Goal: Task Accomplishment & Management: Use online tool/utility

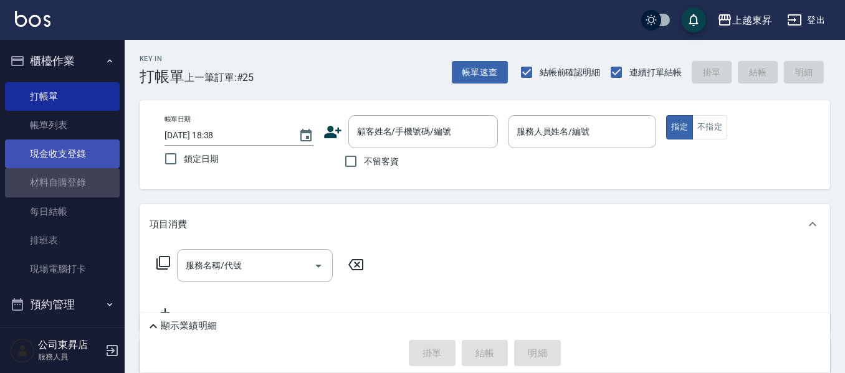
drag, startPoint x: 75, startPoint y: 195, endPoint x: 85, endPoint y: 166, distance: 30.2
click at [75, 196] on link "材料自購登錄" at bounding box center [62, 182] width 115 height 29
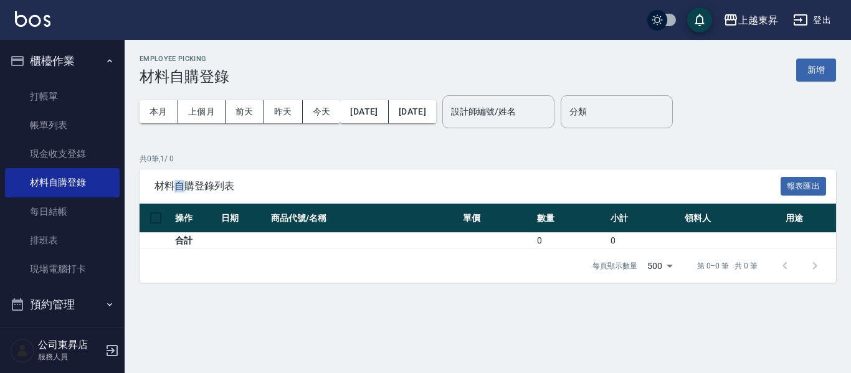
drag, startPoint x: 258, startPoint y: 98, endPoint x: 183, endPoint y: 180, distance: 110.7
click at [184, 179] on div "材料自購登錄列表 報表匯出" at bounding box center [488, 187] width 697 height 34
click at [183, 181] on span "材料自購登錄列表" at bounding box center [468, 186] width 626 height 12
click at [69, 95] on link "打帳單" at bounding box center [62, 96] width 115 height 29
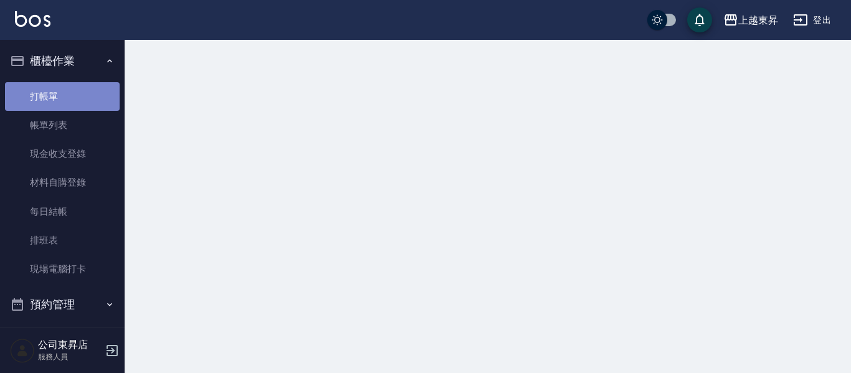
click at [69, 95] on link "打帳單" at bounding box center [62, 96] width 115 height 29
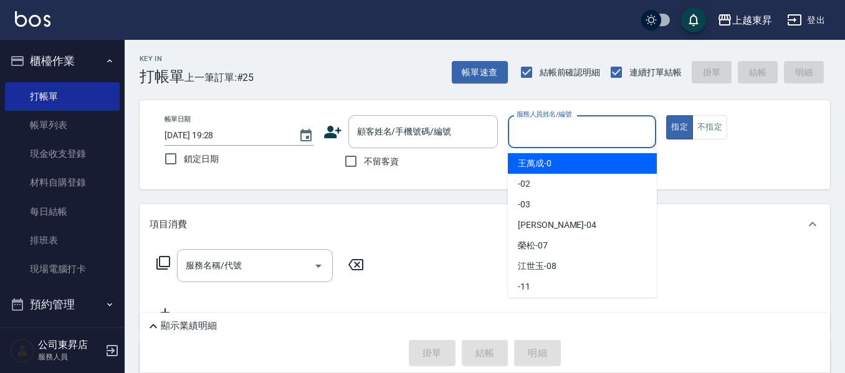
click at [544, 131] on input "服務人員姓名/編號" at bounding box center [583, 132] width 138 height 22
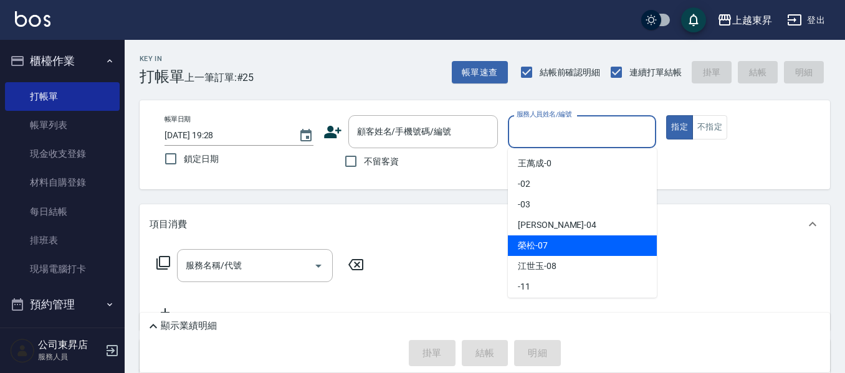
drag, startPoint x: 531, startPoint y: 239, endPoint x: 792, endPoint y: 132, distance: 281.7
click at [532, 239] on div "[PERSON_NAME] -07" at bounding box center [582, 246] width 149 height 21
type input "[PERSON_NAME]-07"
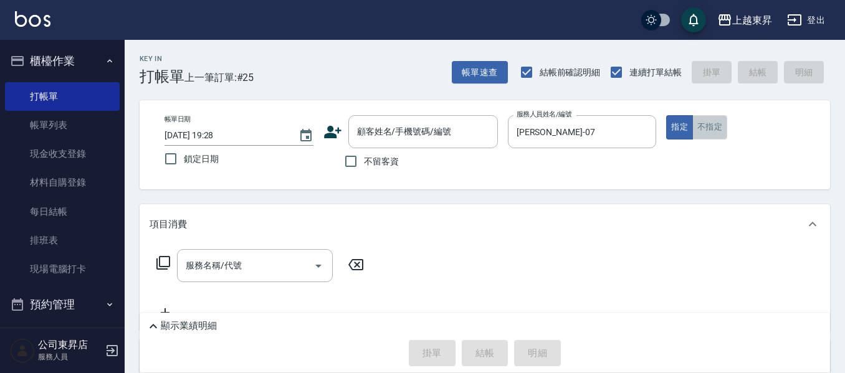
click at [717, 132] on button "不指定" at bounding box center [710, 127] width 35 height 24
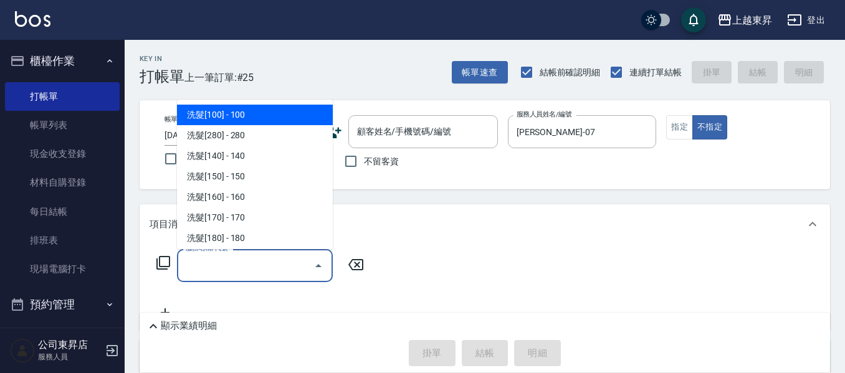
click at [225, 262] on input "服務名稱/代號" at bounding box center [246, 266] width 126 height 22
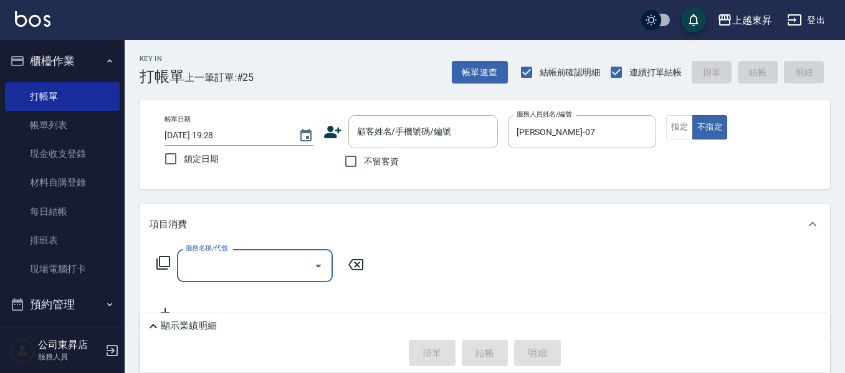
click at [211, 261] on input "服務名稱/代號" at bounding box center [246, 266] width 126 height 22
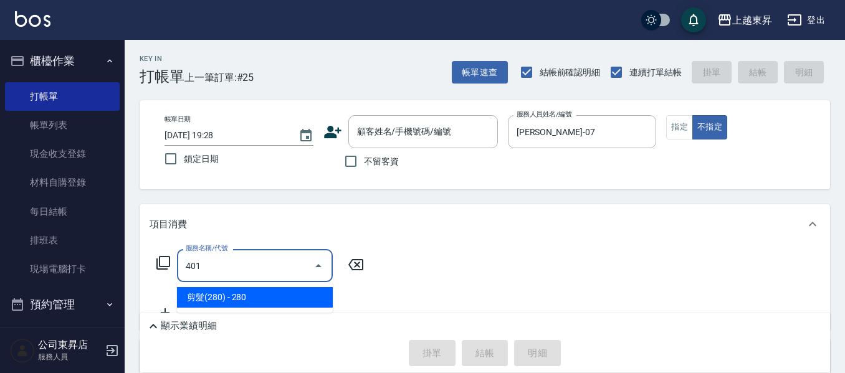
click at [266, 300] on span "剪髮(280) - 280" at bounding box center [255, 297] width 156 height 21
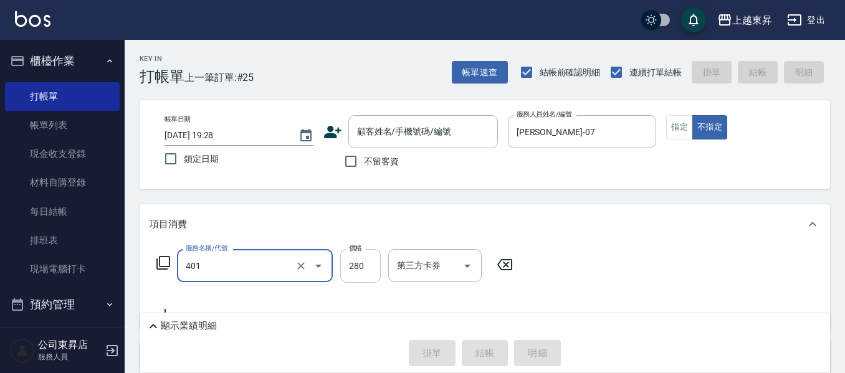
type input "剪髮(280)(401)"
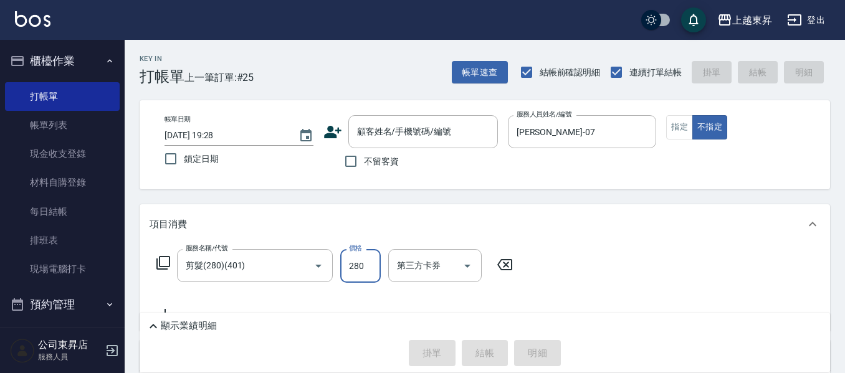
click at [344, 266] on input "280" at bounding box center [360, 266] width 41 height 34
type input "80"
click at [347, 165] on input "不留客資" at bounding box center [351, 161] width 26 height 26
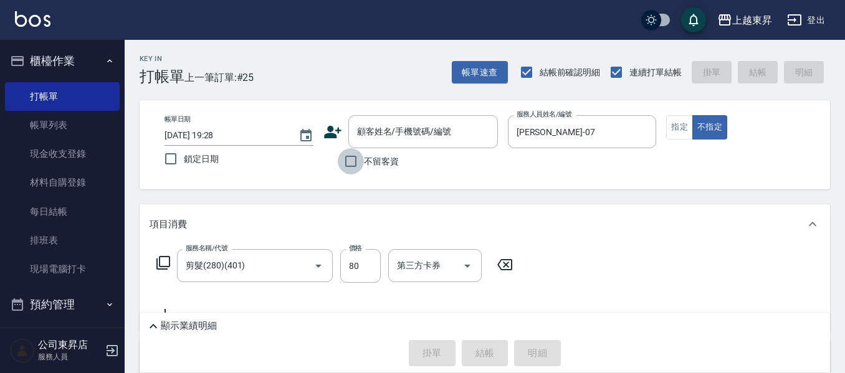
checkbox input "true"
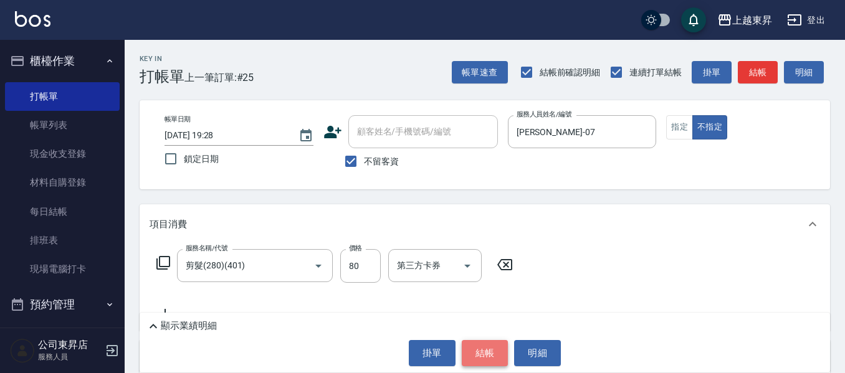
click at [482, 350] on button "結帳" at bounding box center [485, 353] width 47 height 26
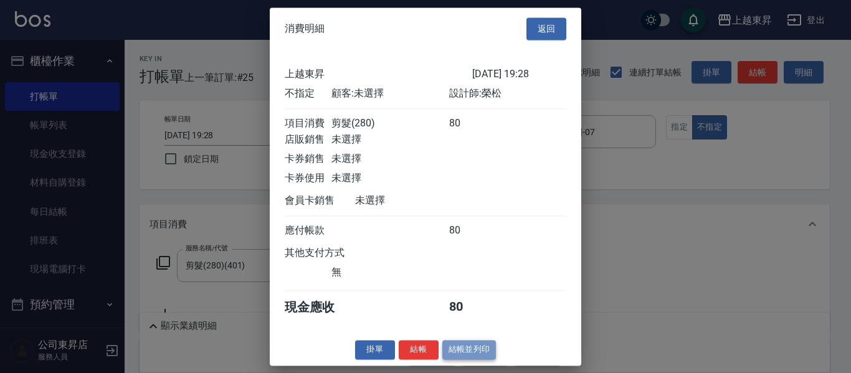
click at [469, 360] on button "結帳並列印" at bounding box center [470, 349] width 54 height 19
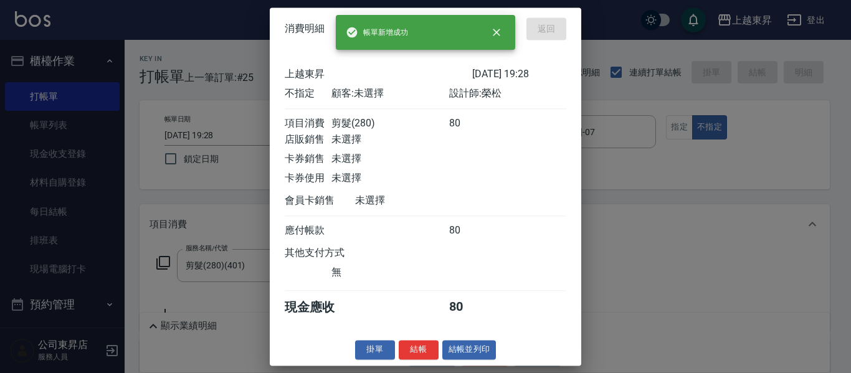
type input "[DATE] 19:29"
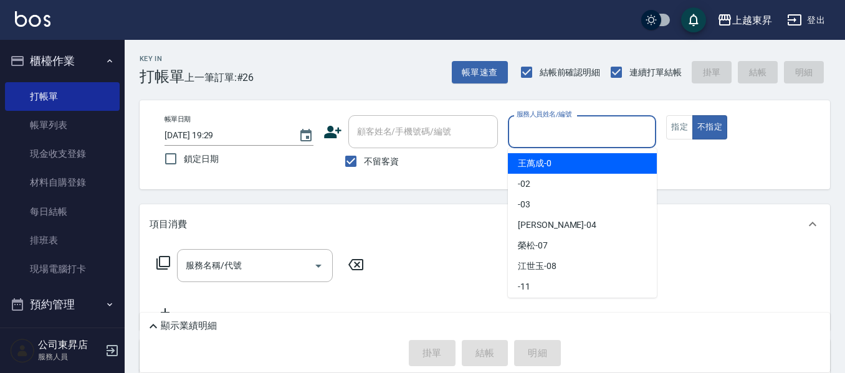
drag, startPoint x: 554, startPoint y: 125, endPoint x: 545, endPoint y: 146, distance: 22.9
click at [552, 127] on input "服務人員姓名/編號" at bounding box center [583, 132] width 138 height 22
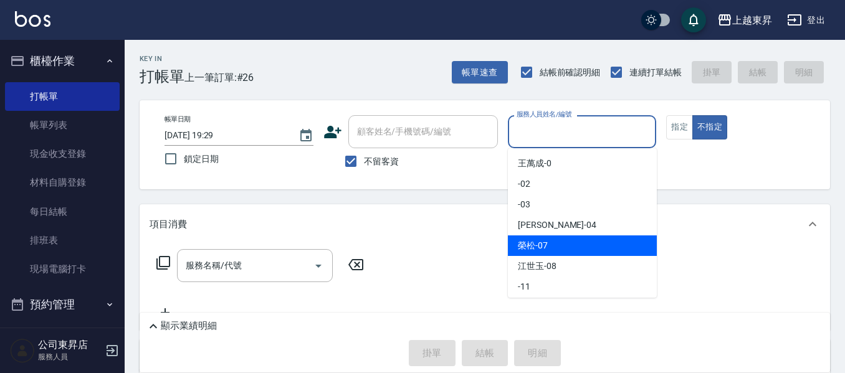
click at [532, 246] on span "[PERSON_NAME] -07" at bounding box center [533, 245] width 30 height 13
type input "[PERSON_NAME]-07"
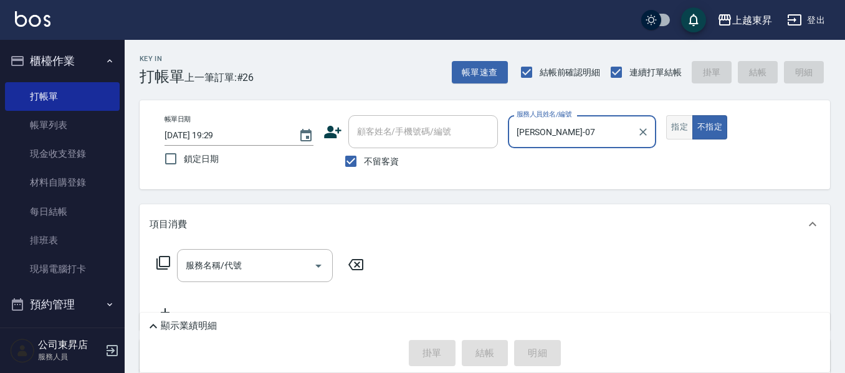
click at [678, 131] on button "指定" at bounding box center [679, 127] width 27 height 24
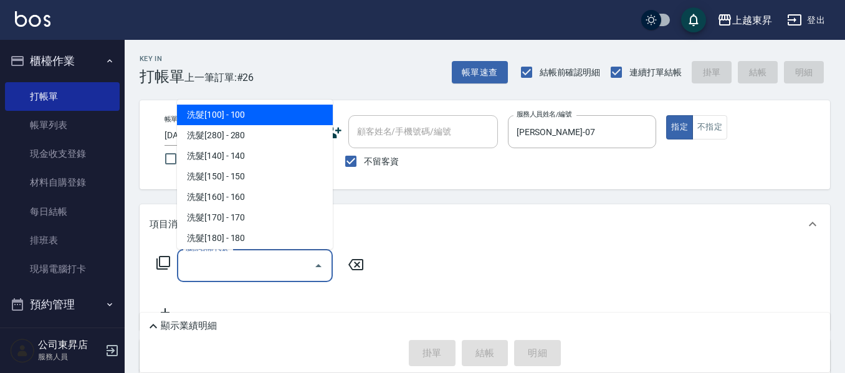
click at [228, 264] on input "服務名稱/代號" at bounding box center [246, 266] width 126 height 22
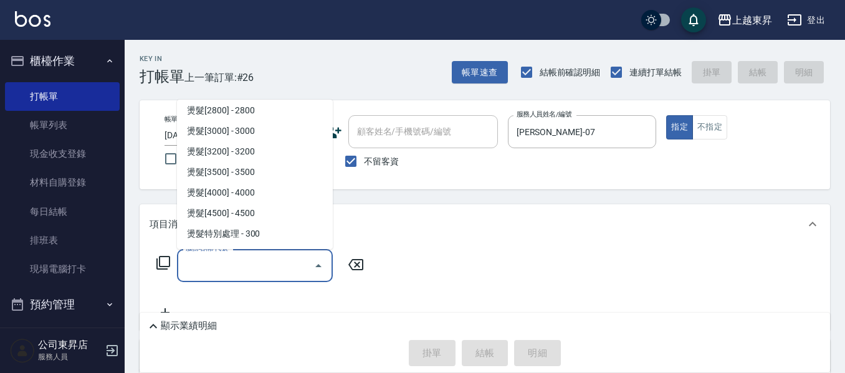
scroll to position [873, 0]
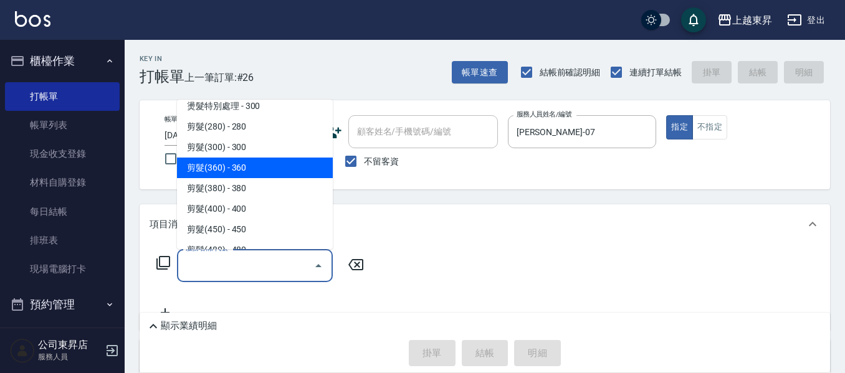
click at [280, 163] on span "剪髮(360) - 360" at bounding box center [255, 168] width 156 height 21
type input "剪髮(360)(403)"
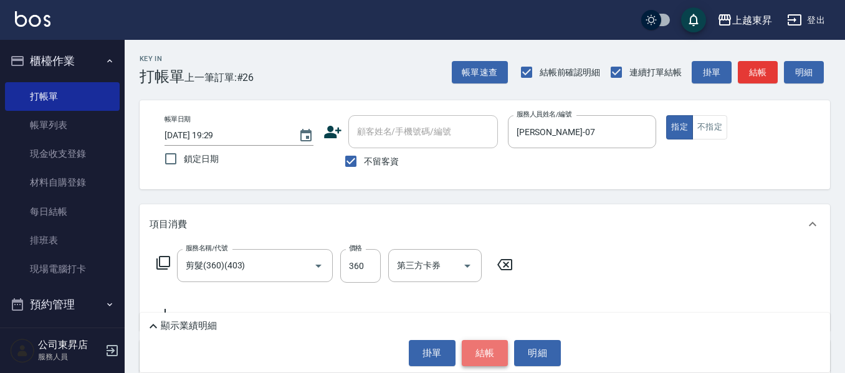
click at [476, 350] on button "結帳" at bounding box center [485, 353] width 47 height 26
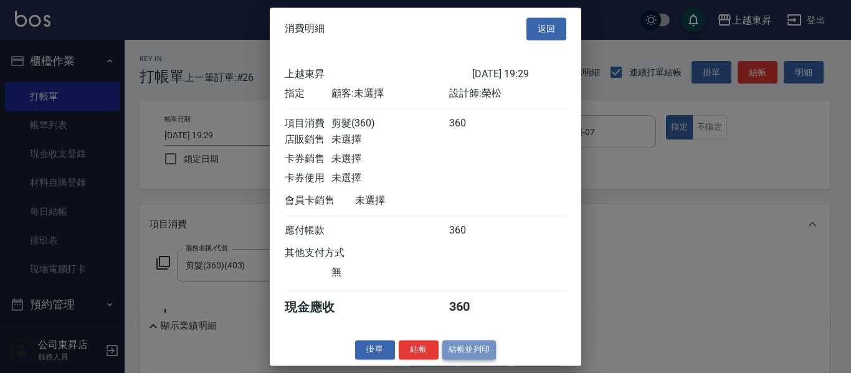
click at [475, 360] on button "結帳並列印" at bounding box center [470, 349] width 54 height 19
